Goal: Find contact information: Find contact information

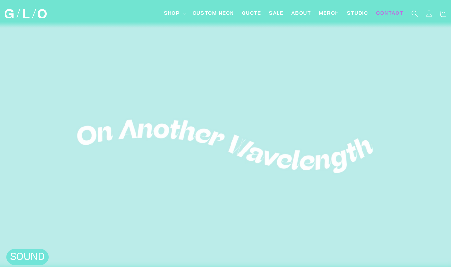
click at [390, 14] on span "Contact" at bounding box center [390, 13] width 28 height 7
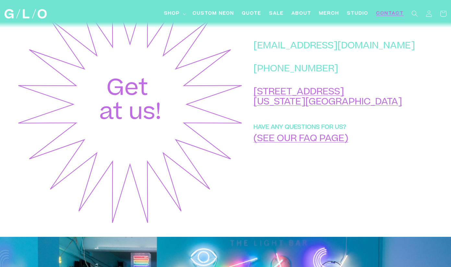
scroll to position [306, 0]
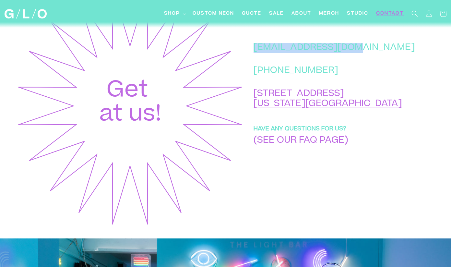
drag, startPoint x: 283, startPoint y: 58, endPoint x: 381, endPoint y: 55, distance: 98.0
click at [381, 54] on p "[EMAIL_ADDRESS][DOMAIN_NAME]" at bounding box center [334, 48] width 161 height 10
copy p "[EMAIL_ADDRESS][DOMAIN_NAME]"
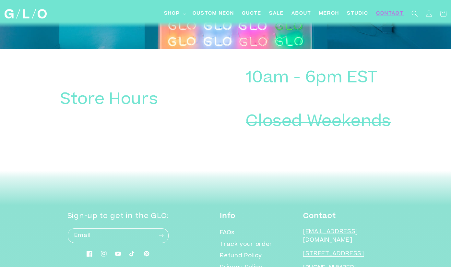
scroll to position [624, 0]
